Goal: Transaction & Acquisition: Book appointment/travel/reservation

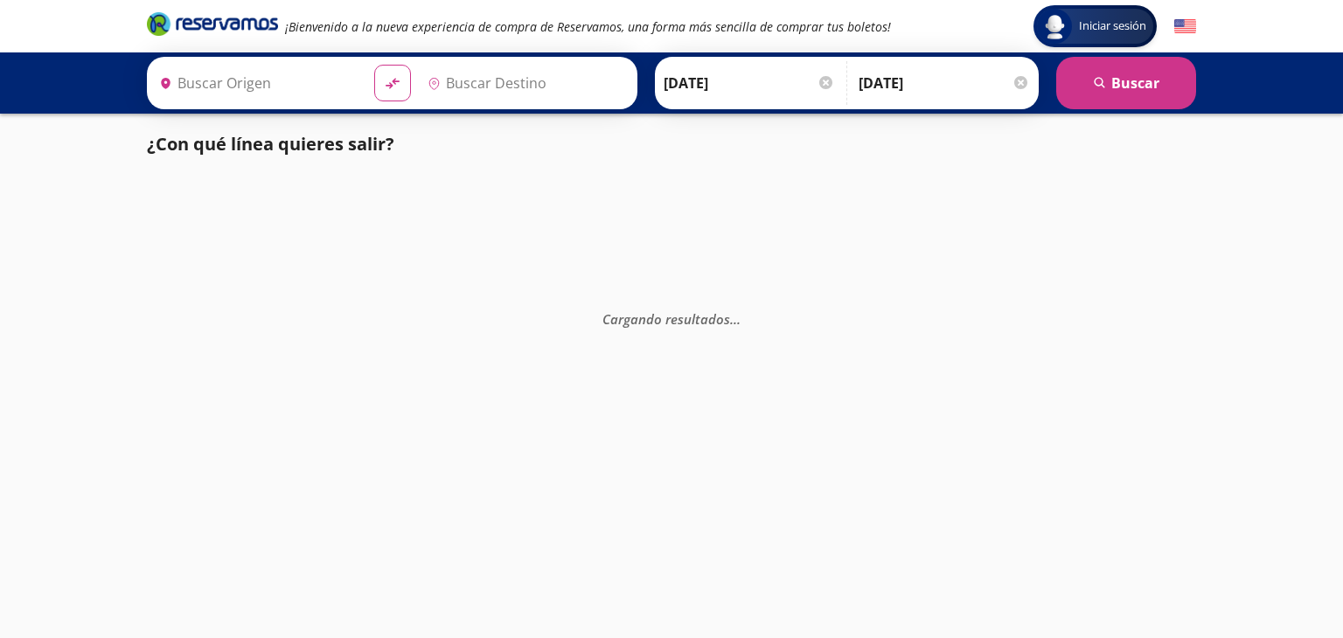
type input "[GEOGRAPHIC_DATA], [GEOGRAPHIC_DATA]"
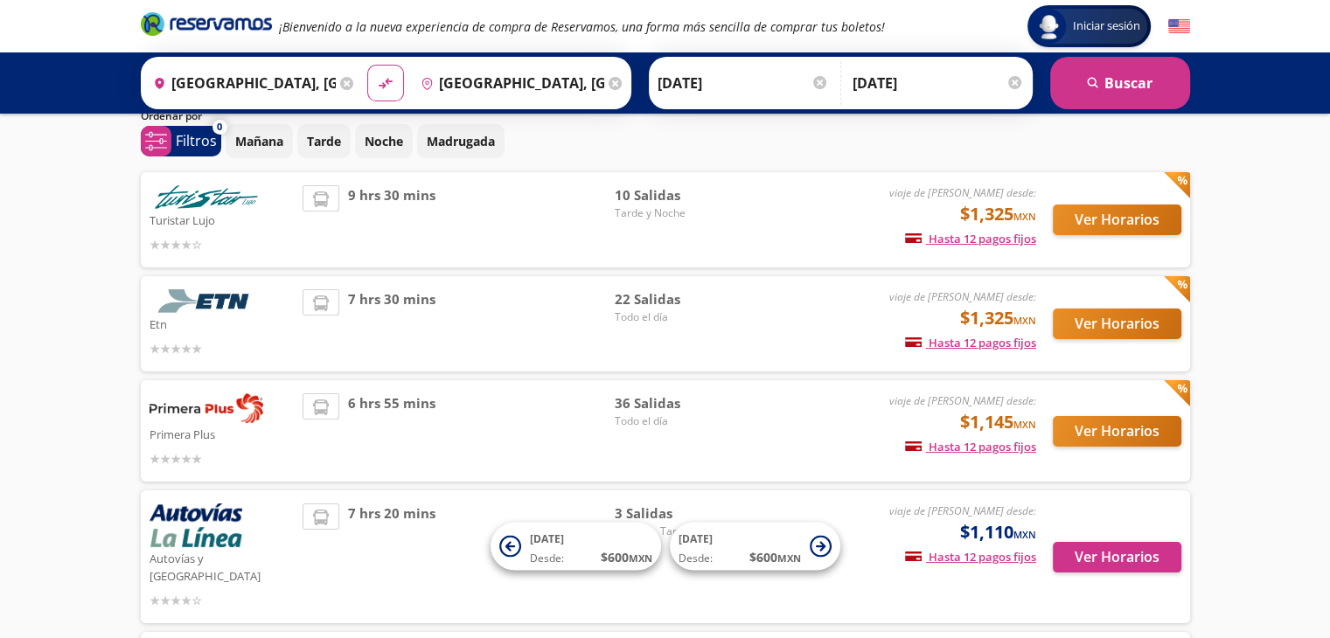
scroll to position [70, 0]
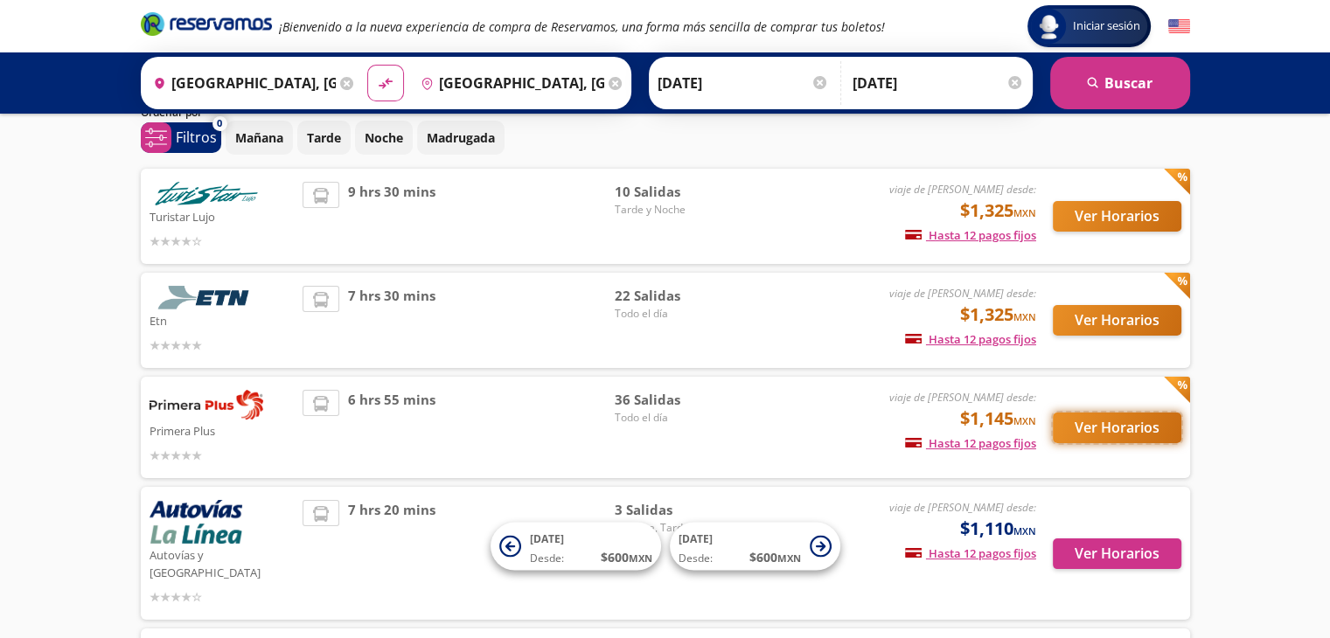
click at [1108, 428] on button "Ver Horarios" at bounding box center [1117, 428] width 129 height 31
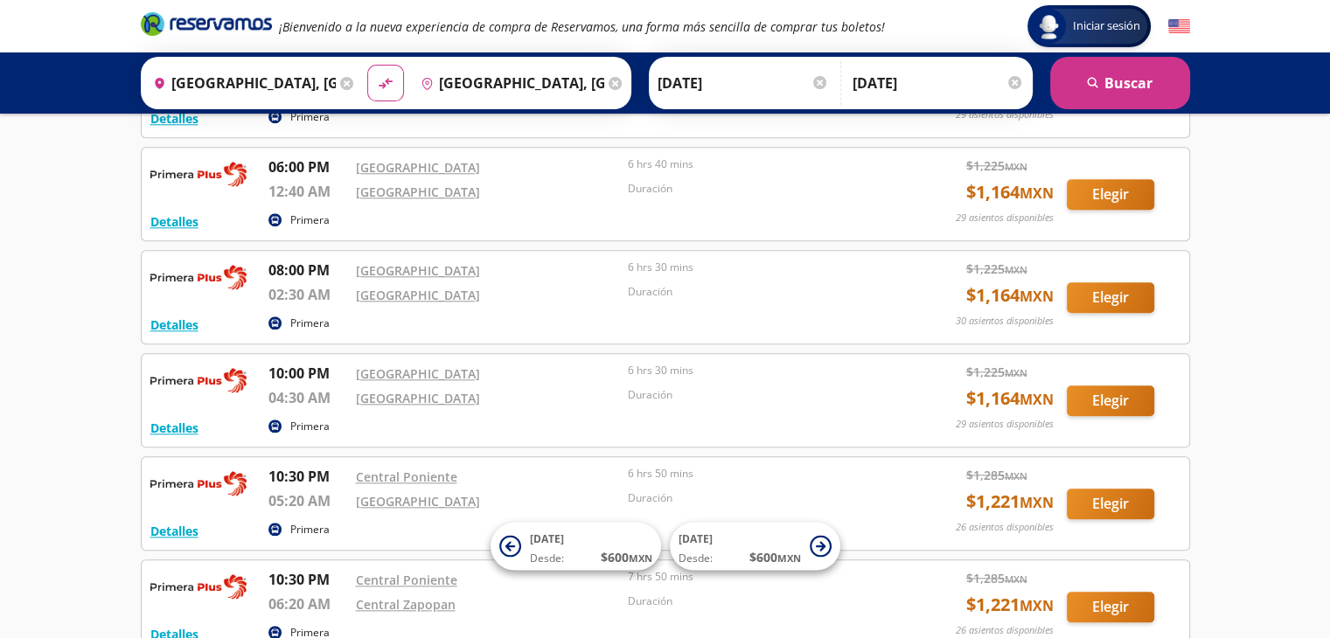
scroll to position [1819, 0]
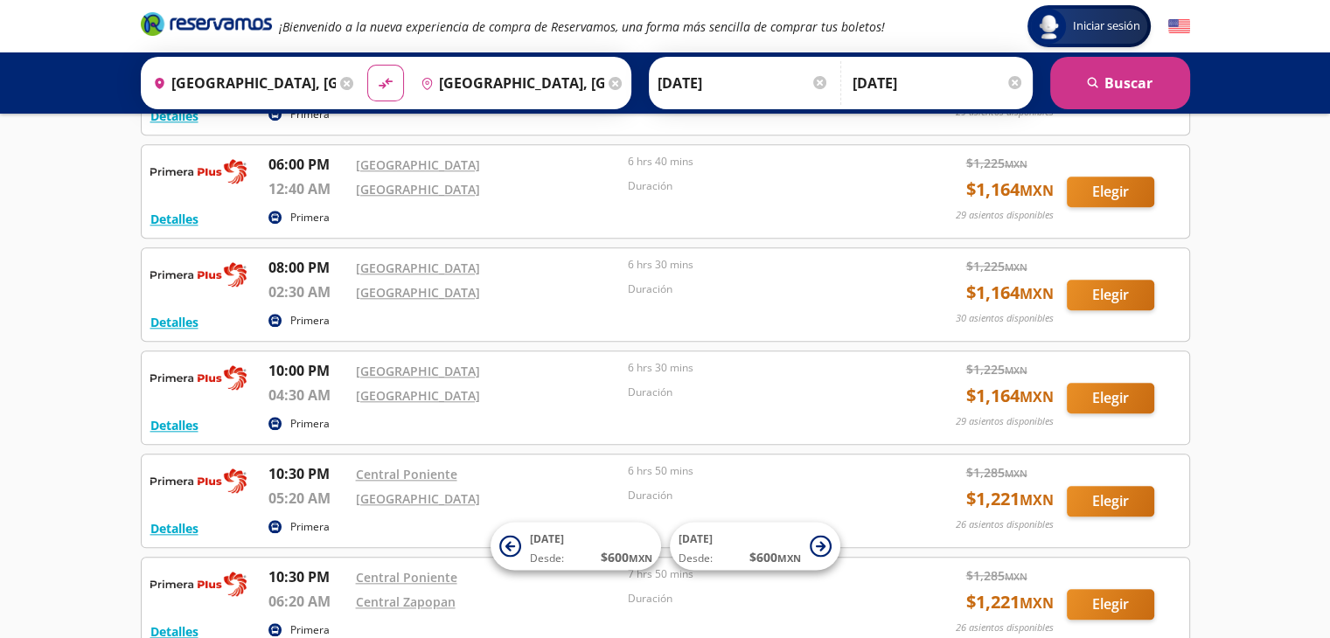
scroll to position [70, 0]
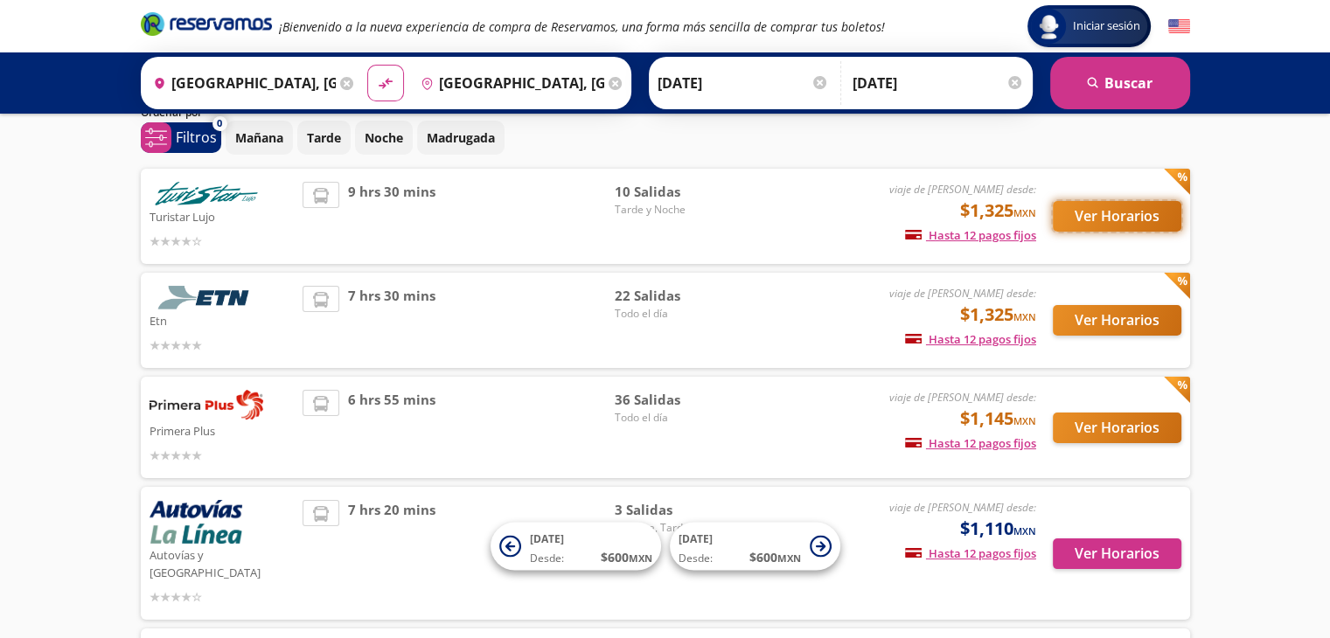
click at [1109, 213] on button "Ver Horarios" at bounding box center [1117, 216] width 129 height 31
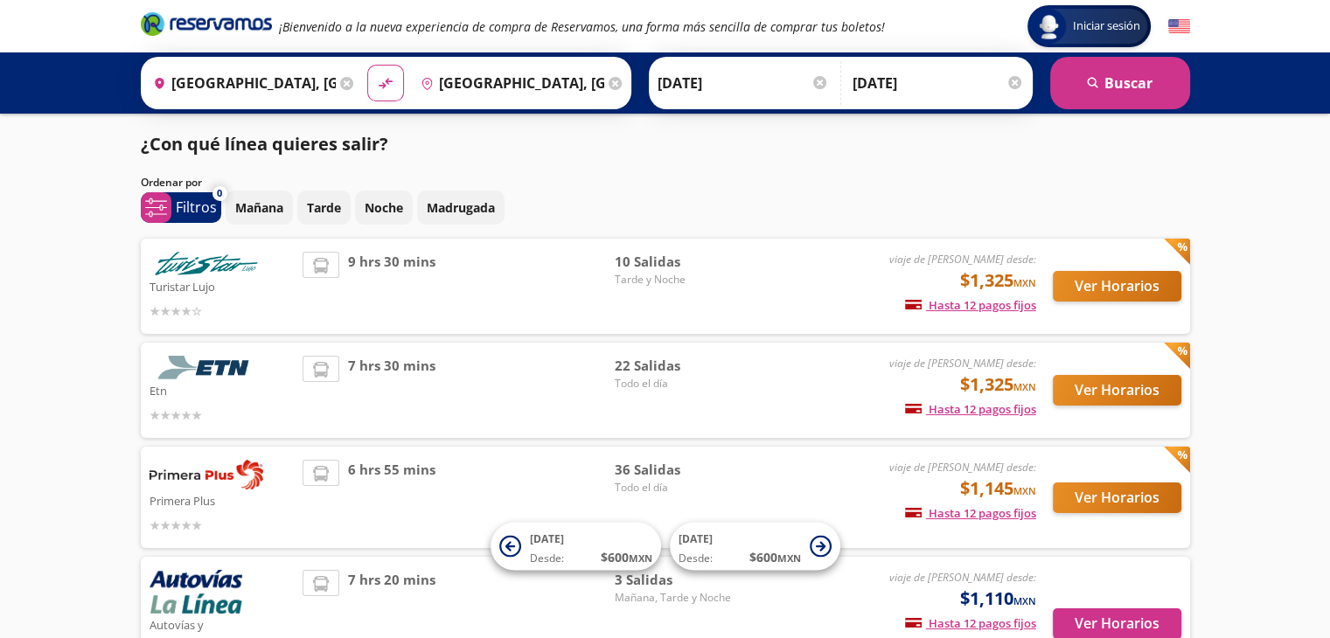
scroll to position [70, 0]
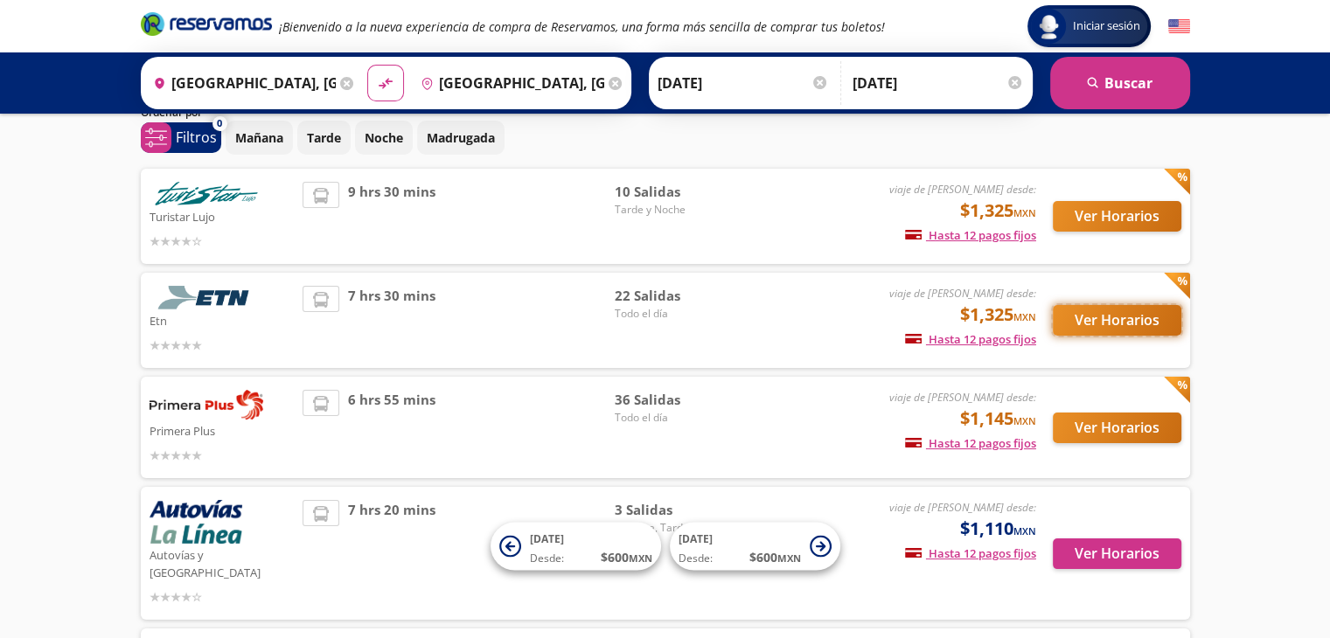
click at [1074, 324] on button "Ver Horarios" at bounding box center [1117, 320] width 129 height 31
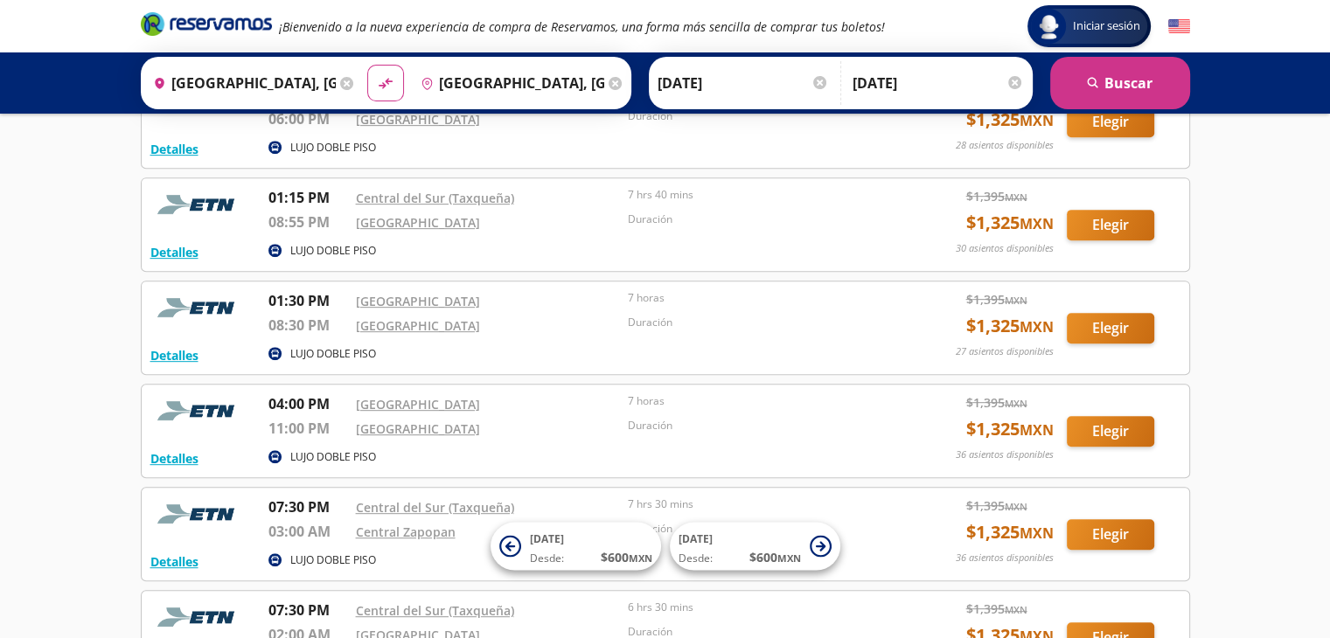
scroll to position [1312, 0]
